Goal: Complete application form

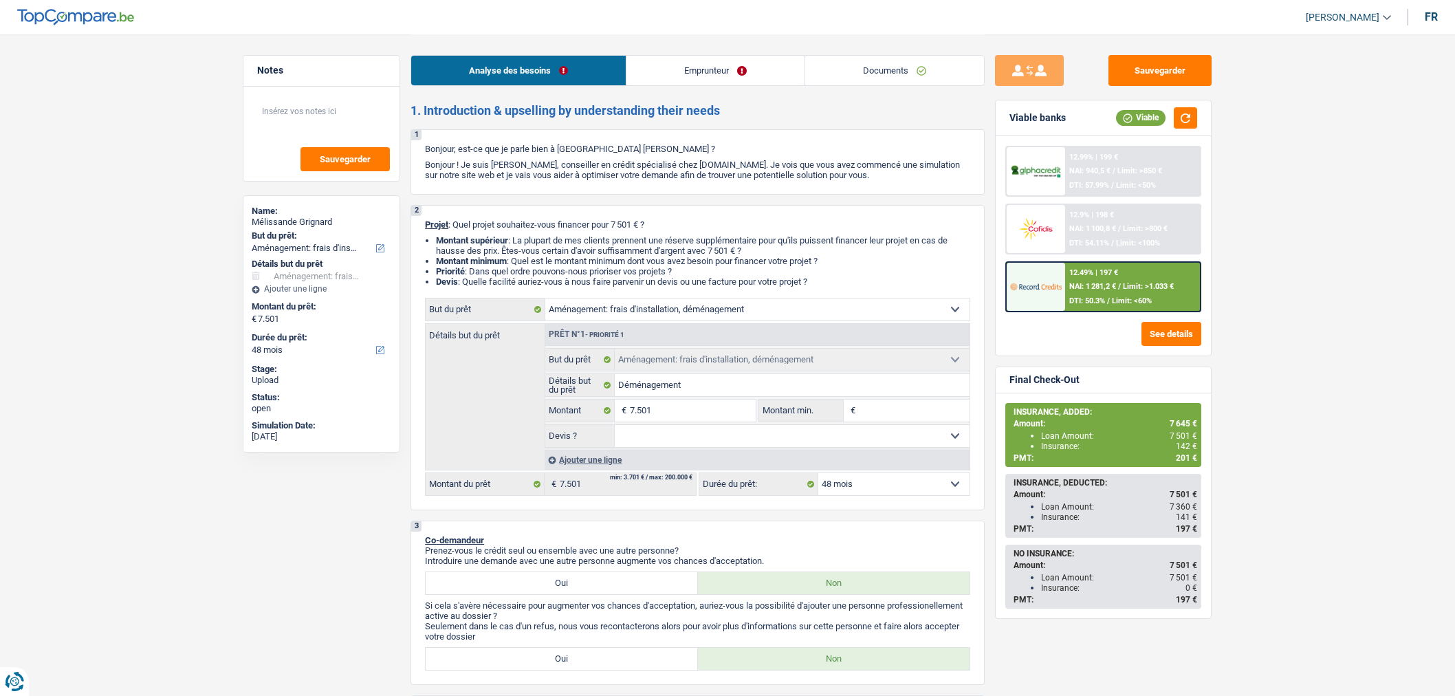
select select "movingOrInstallation"
select select "48"
select select "movingOrInstallation"
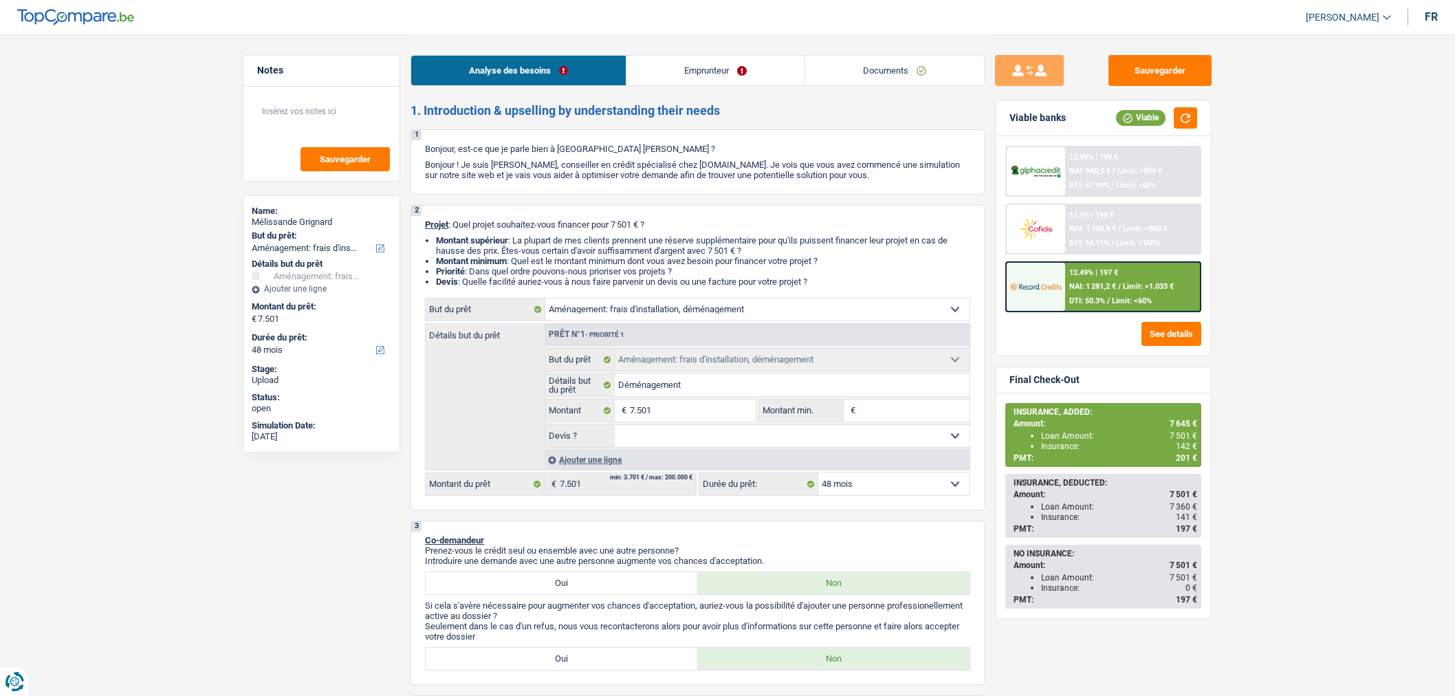
select select "48"
select select "privateEmployee"
select select "netSalary"
select select "mealVouchers"
select select "rents"
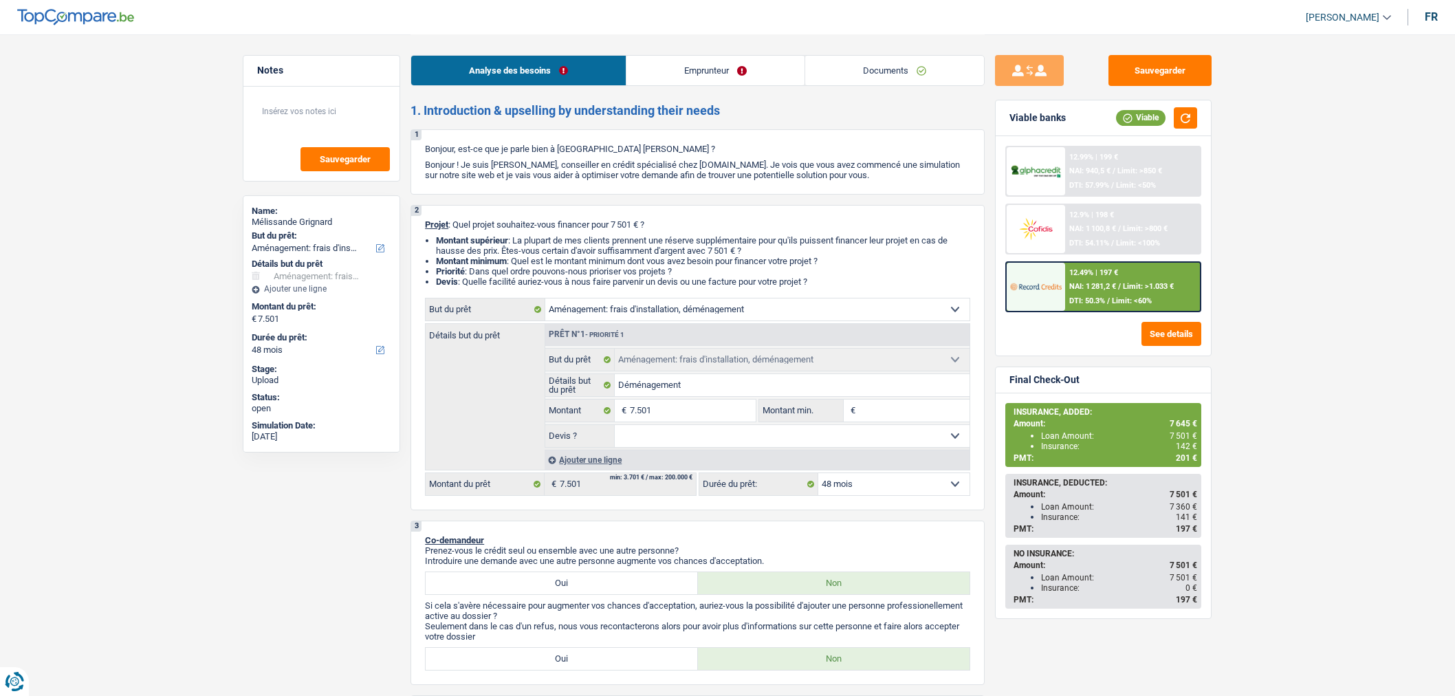
select select "movingOrInstallation"
select select "48"
